Goal: Find specific page/section: Find specific page/section

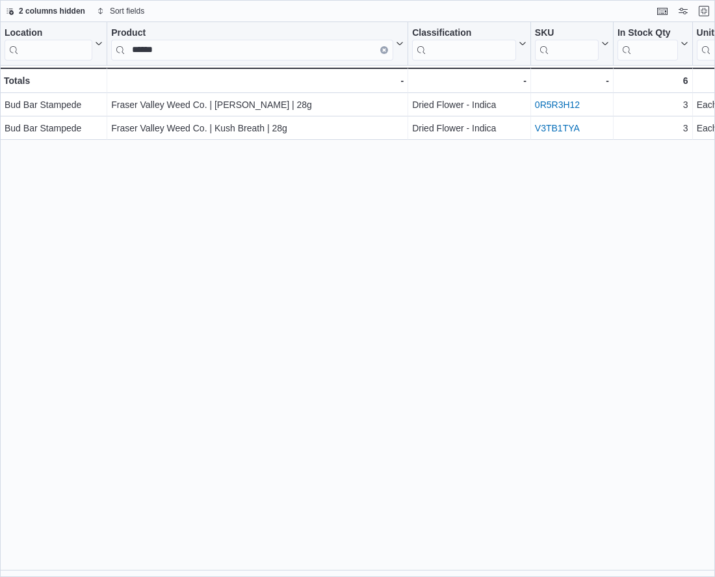
scroll to position [350, 0]
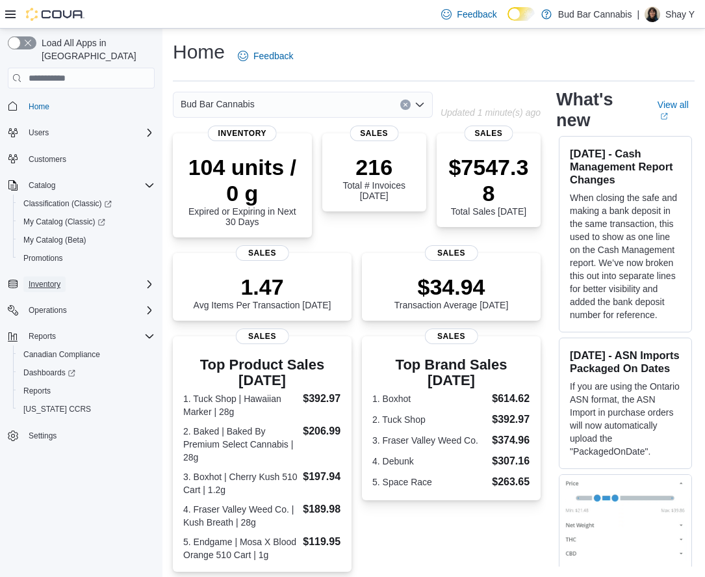
click at [61, 276] on button "Inventory" at bounding box center [44, 284] width 42 height 16
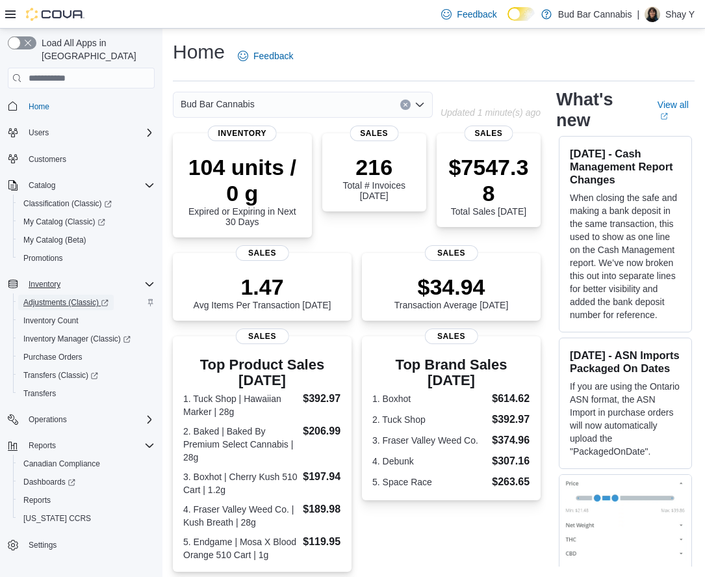
click at [59, 294] on span "Adjustments (Classic)" at bounding box center [65, 302] width 85 height 16
